Goal: Task Accomplishment & Management: Complete application form

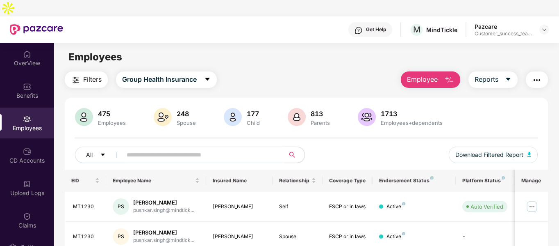
click at [453, 75] on img "button" at bounding box center [449, 80] width 10 height 10
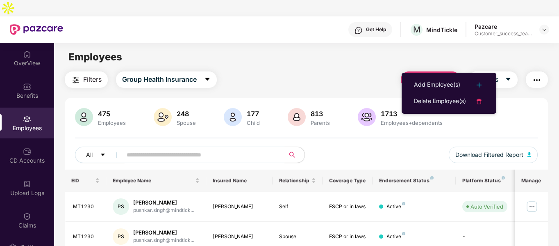
click at [430, 76] on ul "Add Employee(s) Delete Employee(s)" at bounding box center [449, 93] width 95 height 41
click at [430, 77] on li "Add Employee(s)" at bounding box center [449, 85] width 95 height 16
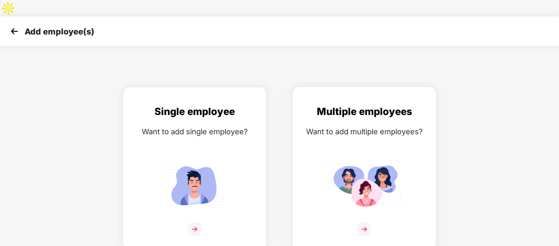
click at [354, 125] on div "Want to add multiple employees?" at bounding box center [364, 131] width 126 height 12
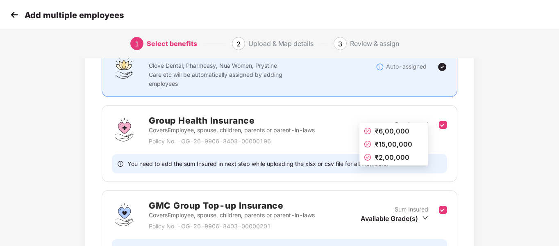
scroll to position [94, 0]
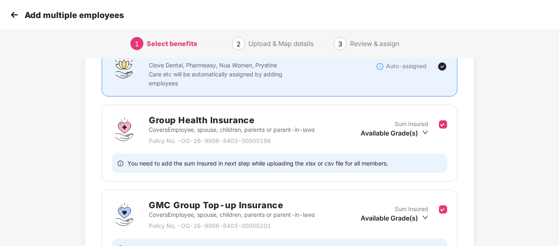
click at [18, 18] on img at bounding box center [14, 15] width 12 height 12
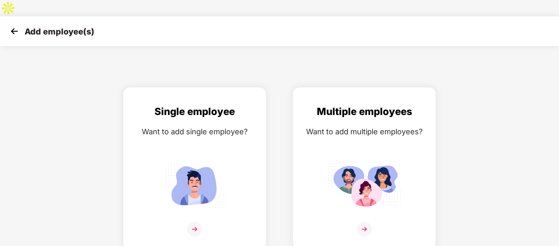
click at [16, 25] on img at bounding box center [14, 31] width 12 height 12
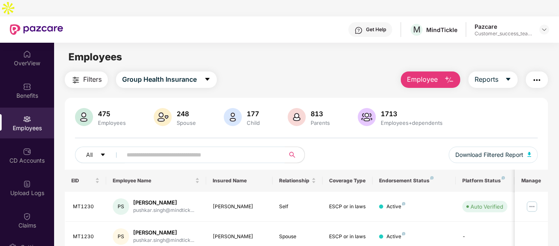
click at [149, 148] on input "text" at bounding box center [200, 154] width 147 height 12
paste input "**********"
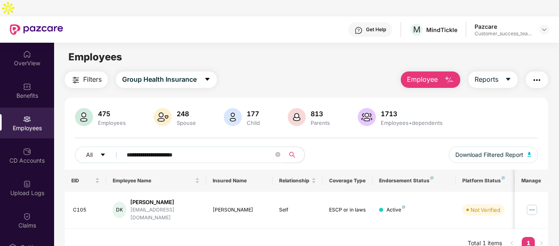
type input "**********"
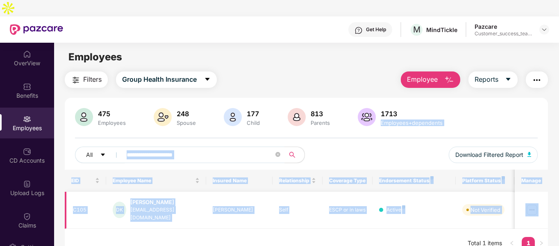
drag, startPoint x: 442, startPoint y: 120, endPoint x: 533, endPoint y: 189, distance: 113.7
click at [533, 189] on div "**********" at bounding box center [307, 178] width 484 height 160
click at [533, 203] on img at bounding box center [532, 209] width 13 height 13
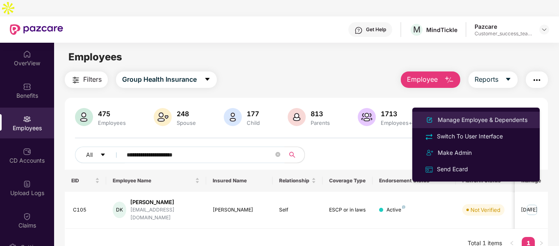
click at [452, 123] on div "Manage Employee & Dependents" at bounding box center [482, 119] width 93 height 9
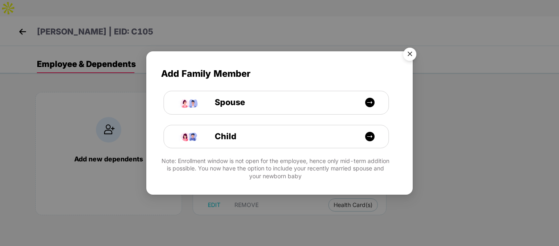
click at [414, 53] on img "Close" at bounding box center [409, 55] width 23 height 23
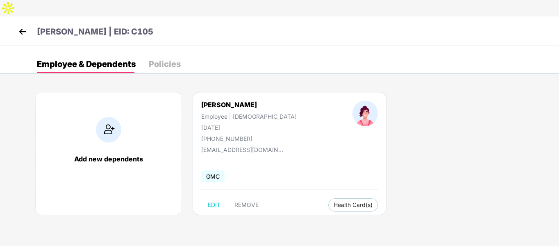
click at [154, 60] on div "Policies" at bounding box center [165, 64] width 32 height 8
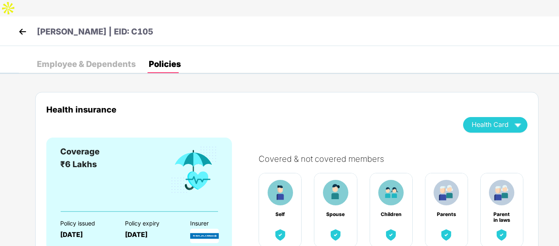
click at [24, 16] on div "[PERSON_NAME] | EID: C105" at bounding box center [279, 31] width 559 height 30
click at [14, 17] on div "[PERSON_NAME] | EID: C105" at bounding box center [279, 31] width 559 height 30
click at [18, 25] on img at bounding box center [22, 31] width 12 height 12
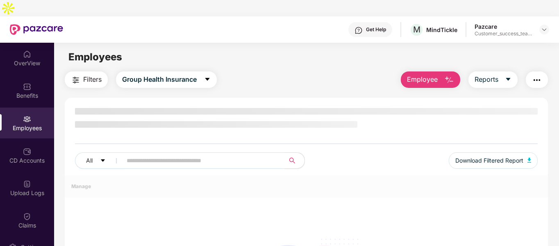
click at [454, 75] on img "button" at bounding box center [449, 80] width 10 height 10
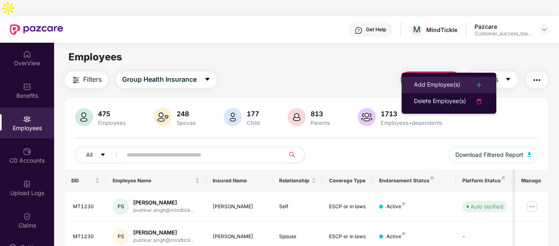
click at [435, 89] on div "Add Employee(s)" at bounding box center [437, 85] width 46 height 10
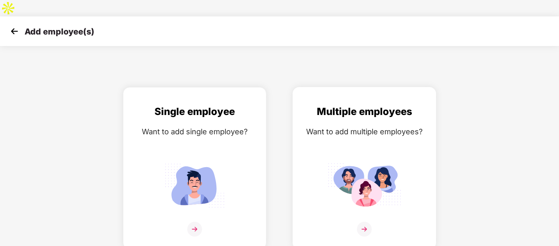
click at [372, 127] on div "Multiple employees Want to add multiple employees?" at bounding box center [364, 175] width 126 height 143
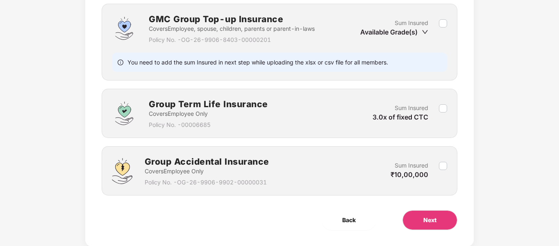
scroll to position [284, 0]
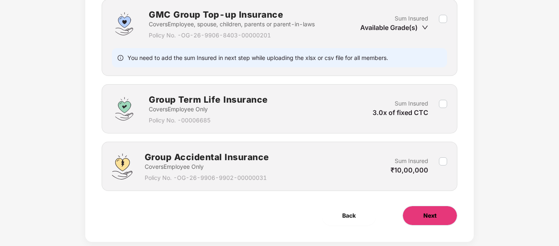
click at [438, 205] on button "Next" at bounding box center [430, 215] width 55 height 20
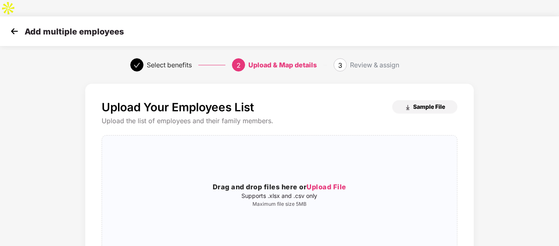
click at [405, 100] on button "Sample File" at bounding box center [424, 106] width 65 height 13
click at [11, 25] on img at bounding box center [14, 31] width 12 height 12
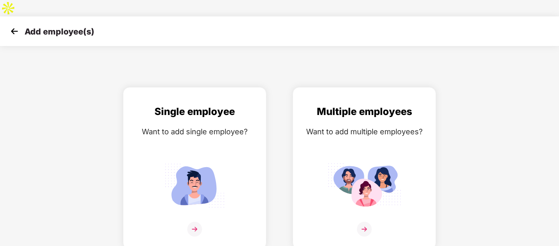
click at [14, 25] on img at bounding box center [14, 31] width 12 height 12
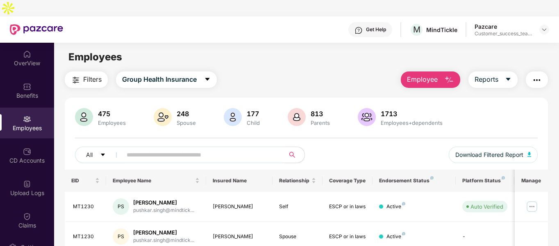
click at [132, 148] on input "text" at bounding box center [200, 154] width 147 height 12
paste input "**********"
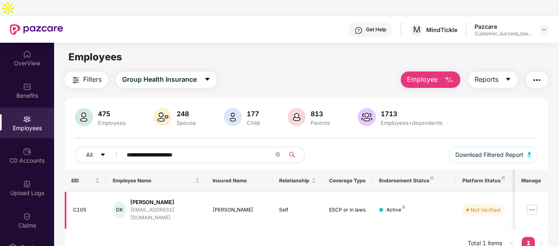
type input "**********"
click at [533, 203] on img at bounding box center [532, 209] width 13 height 13
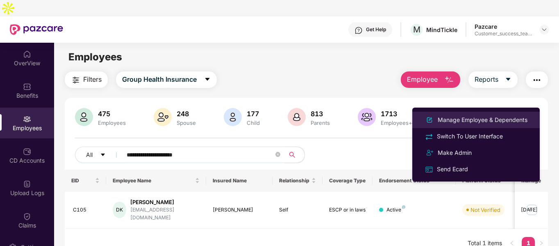
click at [436, 119] on div "Manage Employee & Dependents" at bounding box center [482, 119] width 93 height 9
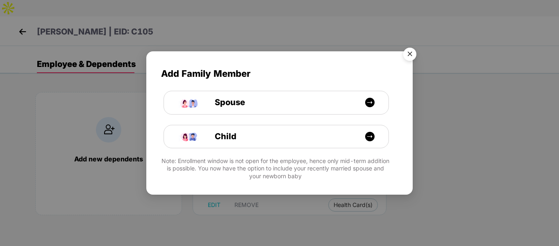
click at [412, 52] on img "Close" at bounding box center [409, 55] width 23 height 23
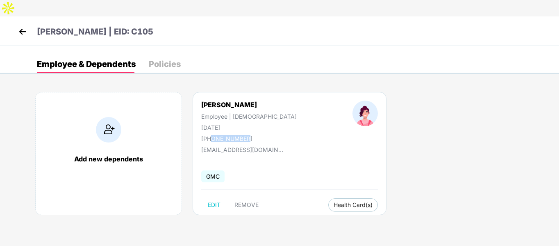
drag, startPoint x: 211, startPoint y: 121, endPoint x: 263, endPoint y: 121, distance: 52.1
click at [263, 121] on div "[PERSON_NAME] Employee | [DEMOGRAPHIC_DATA] [DATE] [PHONE_NUMBER]" at bounding box center [248, 120] width 151 height 41
copy div "9923582925"
drag, startPoint x: 124, startPoint y: 14, endPoint x: 156, endPoint y: 14, distance: 32.0
click at [156, 16] on div "[PERSON_NAME] | EID: C105" at bounding box center [279, 31] width 559 height 30
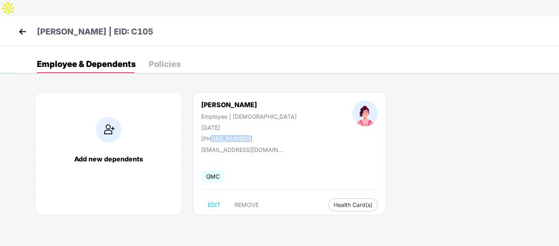
copy p "C105"
click at [23, 25] on img at bounding box center [22, 31] width 12 height 12
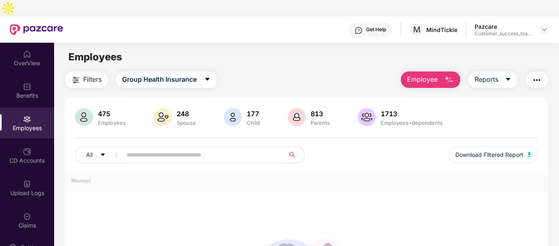
click at [453, 75] on img "button" at bounding box center [449, 80] width 10 height 10
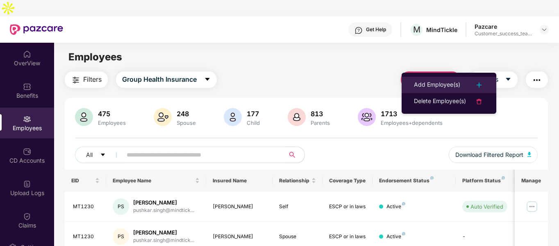
click at [433, 82] on div "Add Employee(s)" at bounding box center [437, 85] width 46 height 10
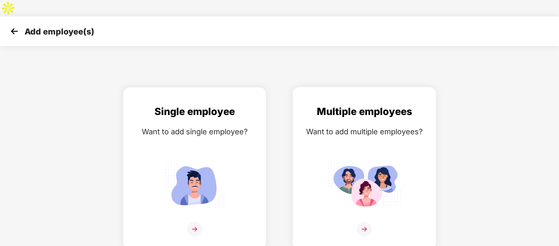
click at [385, 125] on div "Multiple employees Want to add multiple employees?" at bounding box center [364, 175] width 126 height 143
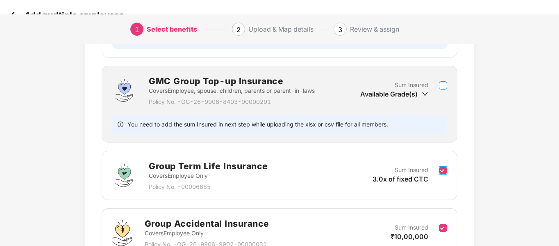
scroll to position [218, 0]
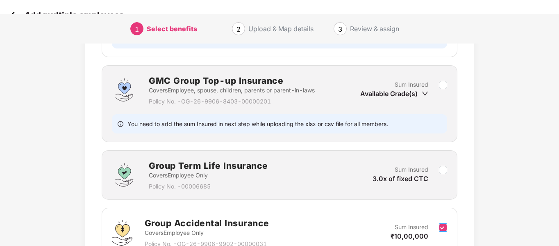
click at [443, 222] on label at bounding box center [443, 232] width 8 height 20
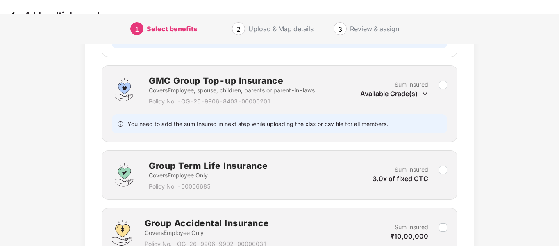
scroll to position [284, 0]
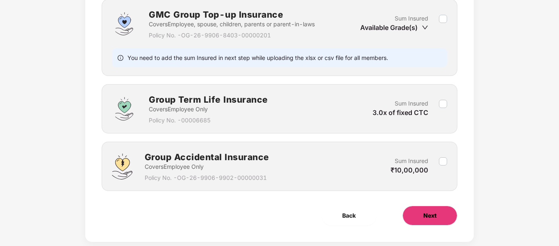
click at [436, 211] on span "Next" at bounding box center [429, 215] width 13 height 9
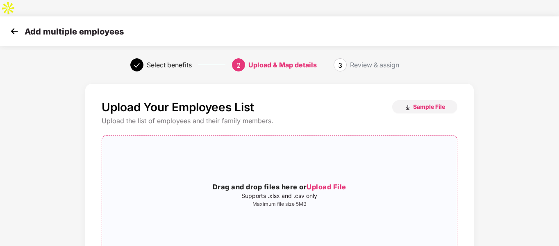
click at [350, 148] on div "Drag and drop files here or Upload File Supports .xlsx and .csv only Maximum fi…" at bounding box center [279, 194] width 355 height 105
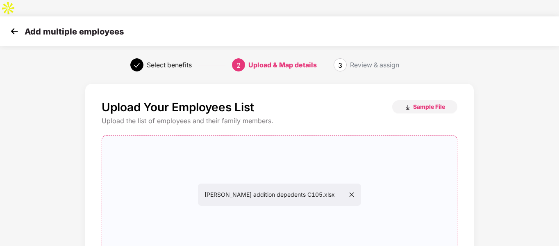
scroll to position [84, 0]
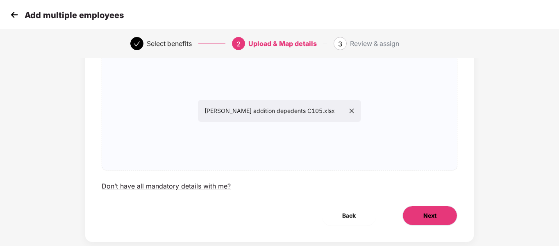
click at [423, 205] on button "Next" at bounding box center [430, 215] width 55 height 20
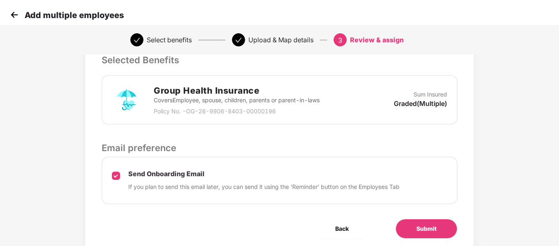
scroll to position [221, 0]
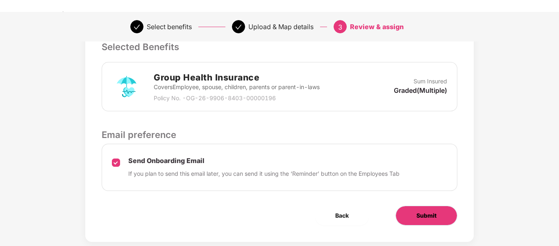
click at [416, 211] on span "Submit" at bounding box center [426, 215] width 20 height 9
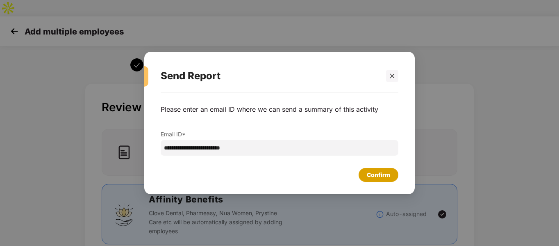
click at [372, 173] on div "Confirm" at bounding box center [378, 174] width 23 height 9
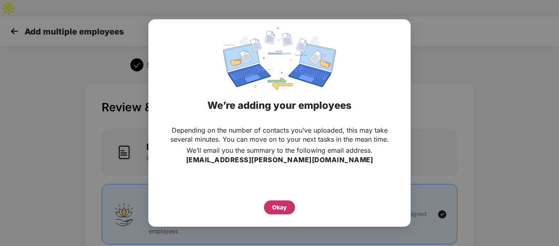
click at [290, 206] on div "Okay" at bounding box center [279, 207] width 31 height 14
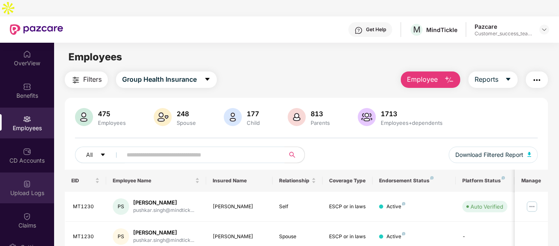
click at [24, 172] on div "Upload Logs" at bounding box center [27, 187] width 54 height 31
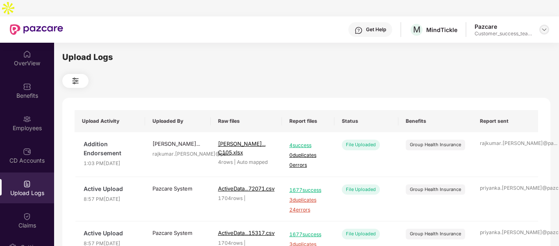
click at [543, 26] on img at bounding box center [544, 29] width 7 height 7
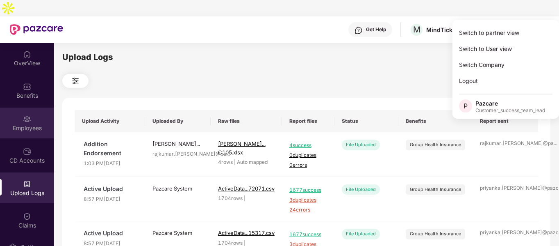
click at [32, 107] on div "Employees" at bounding box center [27, 122] width 54 height 31
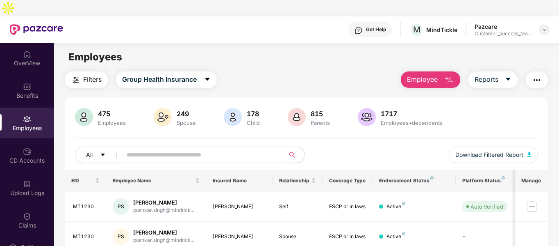
click at [544, 26] on img at bounding box center [544, 29] width 7 height 7
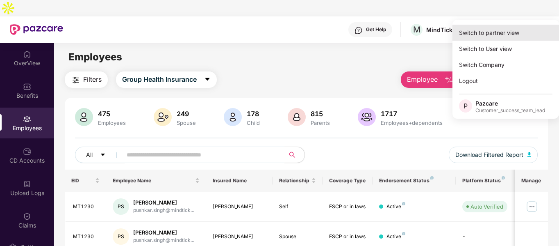
click at [495, 34] on div "Switch to partner view" at bounding box center [506, 33] width 107 height 16
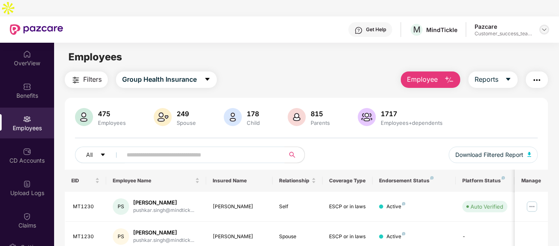
click at [540, 25] on div at bounding box center [544, 30] width 10 height 10
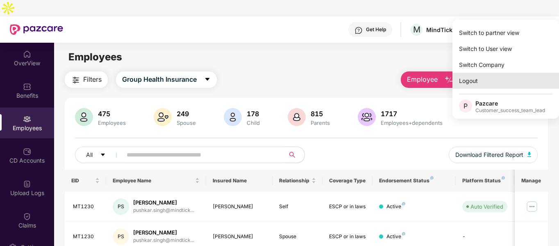
click at [472, 85] on div "Logout" at bounding box center [506, 81] width 107 height 16
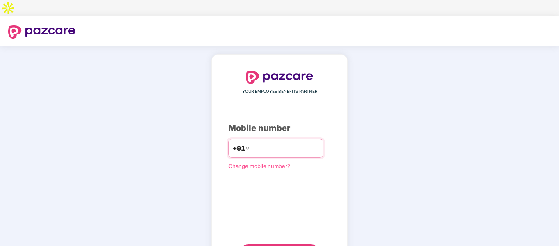
type input "**********"
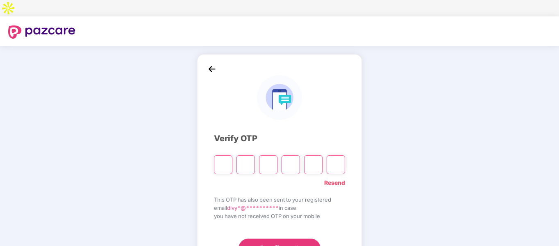
type input "*"
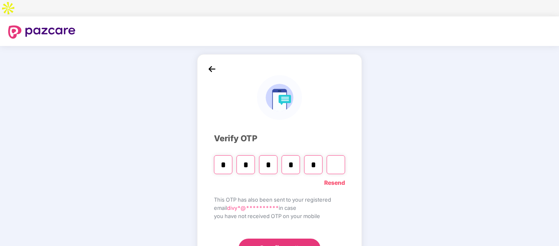
type input "*"
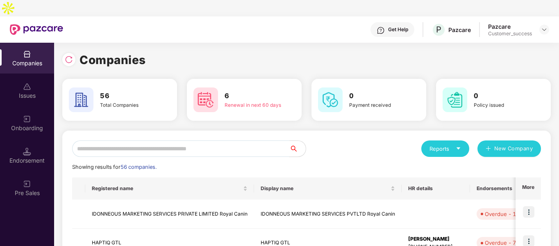
click at [155, 140] on input "text" at bounding box center [180, 148] width 217 height 16
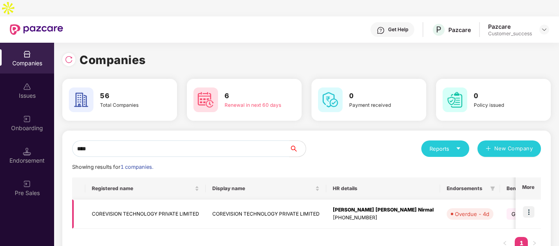
type input "****"
click at [530, 206] on img at bounding box center [528, 211] width 11 height 11
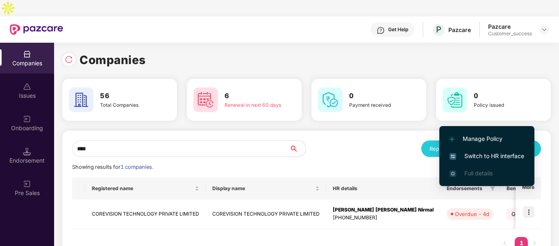
click at [490, 151] on span "Switch to HR interface" at bounding box center [487, 155] width 75 height 9
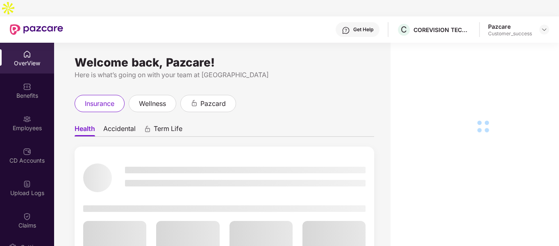
click at [26, 124] on div "Employees" at bounding box center [27, 128] width 54 height 8
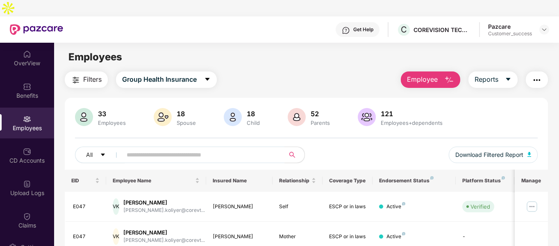
scroll to position [27, 0]
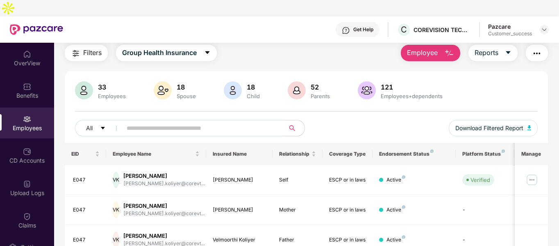
click at [178, 122] on input "text" at bounding box center [200, 128] width 147 height 12
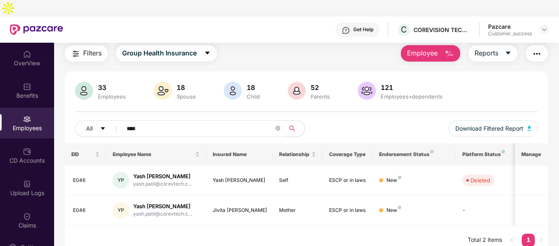
scroll to position [26, 0]
type input "****"
